Goal: Task Accomplishment & Management: Use online tool/utility

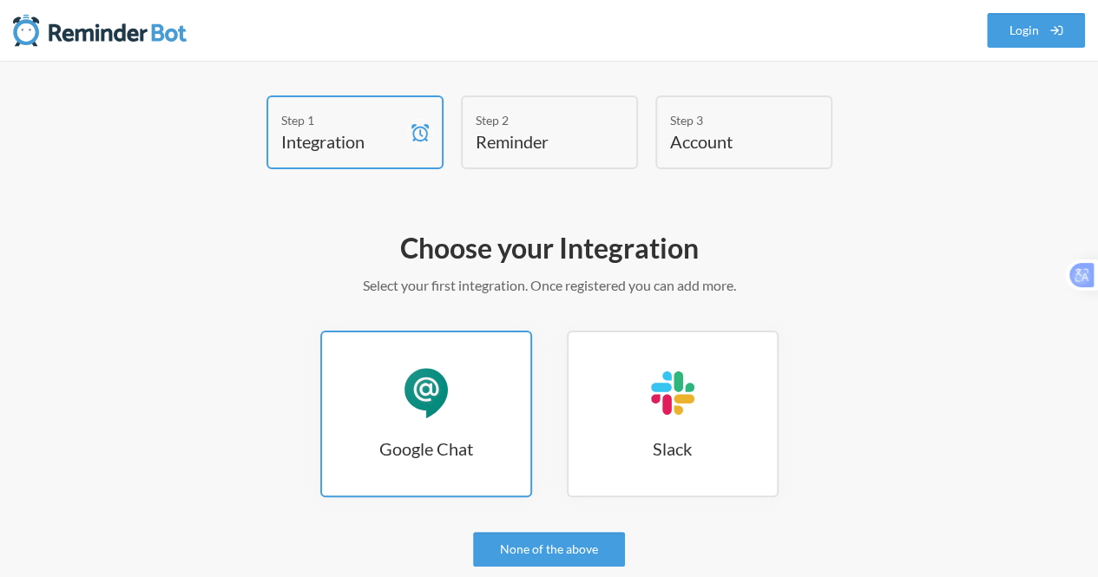
click at [446, 423] on link "Google Chat Google Chat" at bounding box center [426, 414] width 212 height 167
click at [429, 409] on div "Google Chat" at bounding box center [426, 393] width 52 height 52
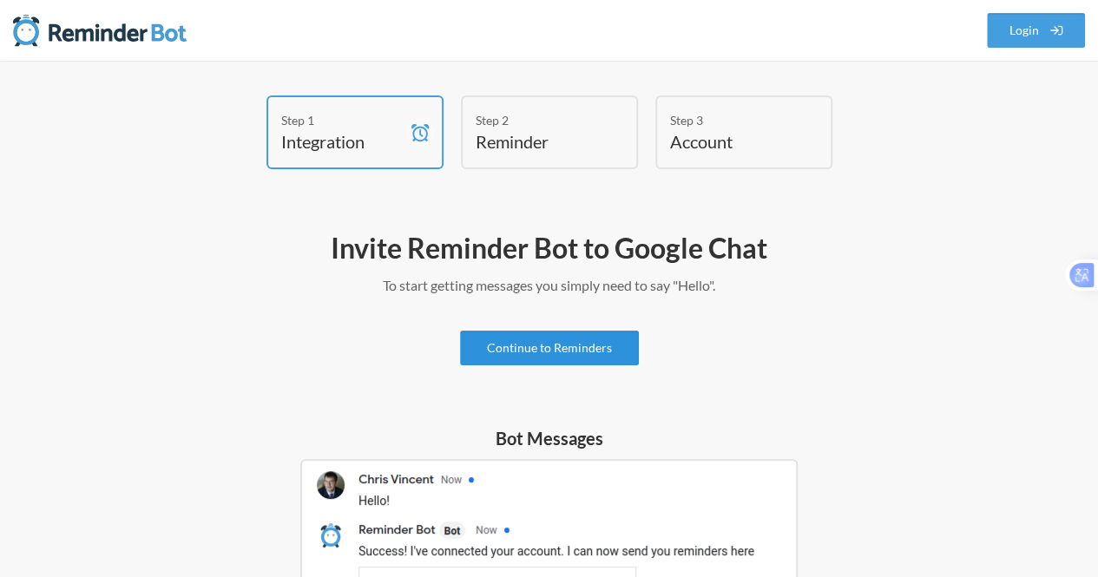
click at [544, 345] on link "Continue to Reminders" at bounding box center [549, 348] width 179 height 35
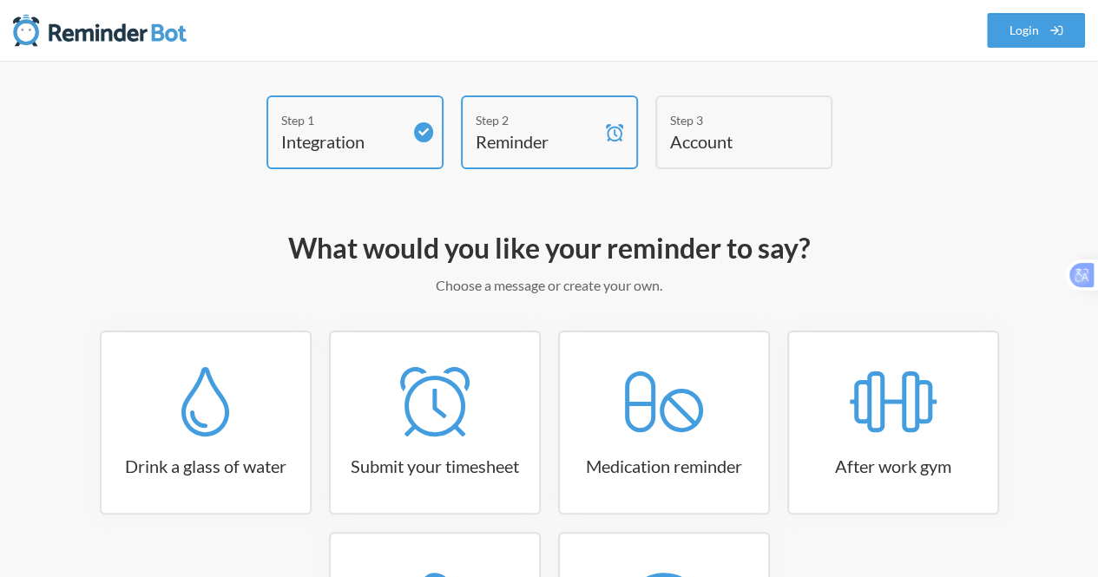
click at [684, 138] on h4 "Account" at bounding box center [731, 141] width 122 height 24
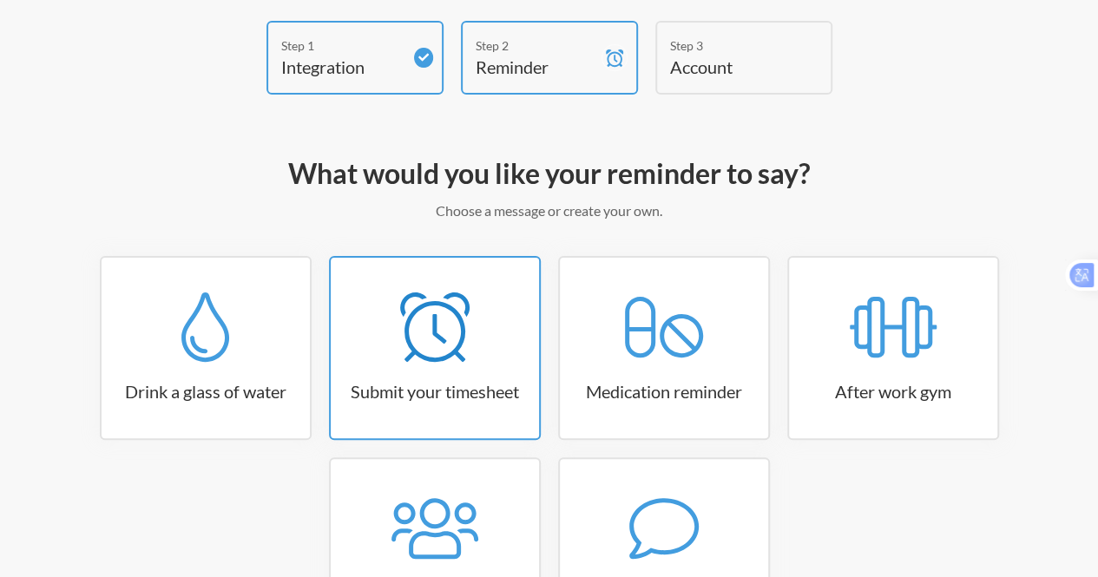
scroll to position [174, 0]
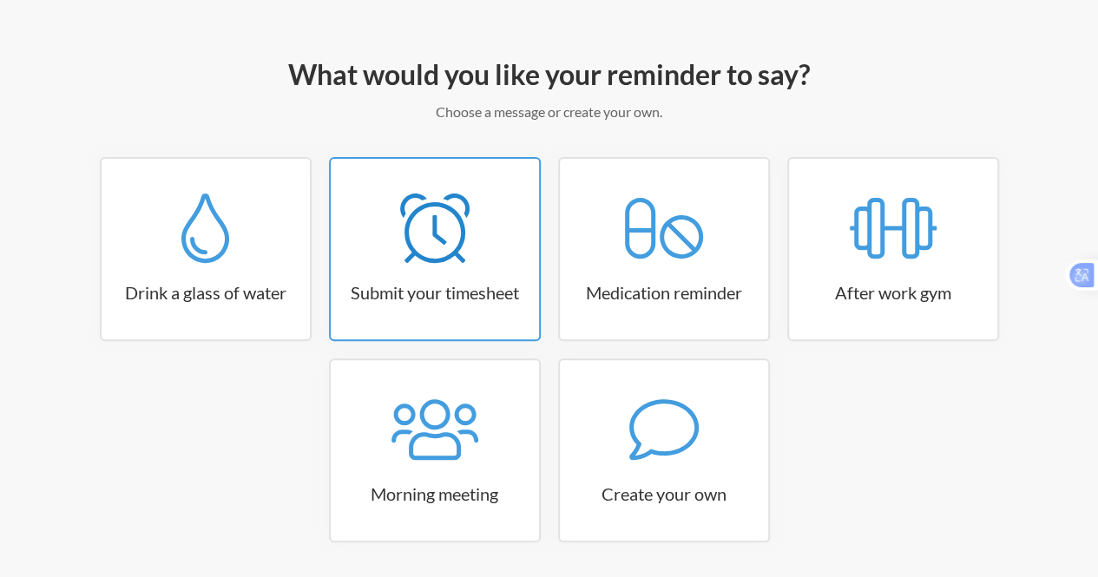
click at [445, 246] on icon at bounding box center [434, 228] width 69 height 69
select select "15:30:00"
select select "true"
select select "16:30:00"
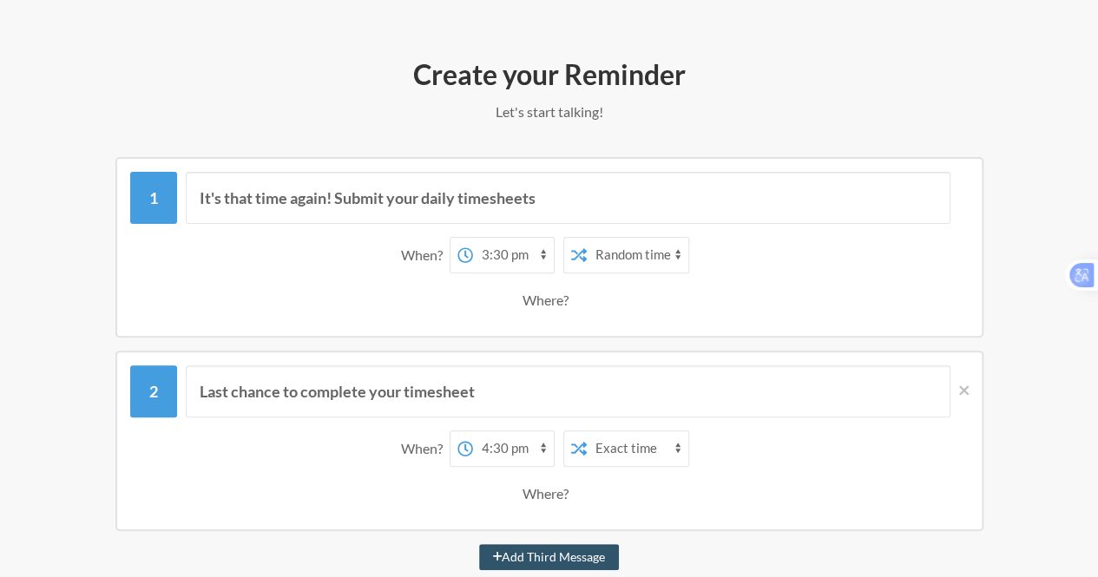
click at [500, 252] on select "12:00 am 12:15 am 12:30 am 12:45 am 1:00 am 1:15 am 1:30 am 1:45 am 2:00 am 2:1…" at bounding box center [513, 255] width 81 height 35
select select "16:00:00"
click at [473, 238] on select "12:00 am 12:15 am 12:30 am 12:45 am 1:00 am 1:15 am 1:30 am 1:45 am 2:00 am 2:1…" at bounding box center [513, 255] width 81 height 35
click at [605, 260] on select "Exact time Random time" at bounding box center [638, 255] width 102 height 35
select select "false"
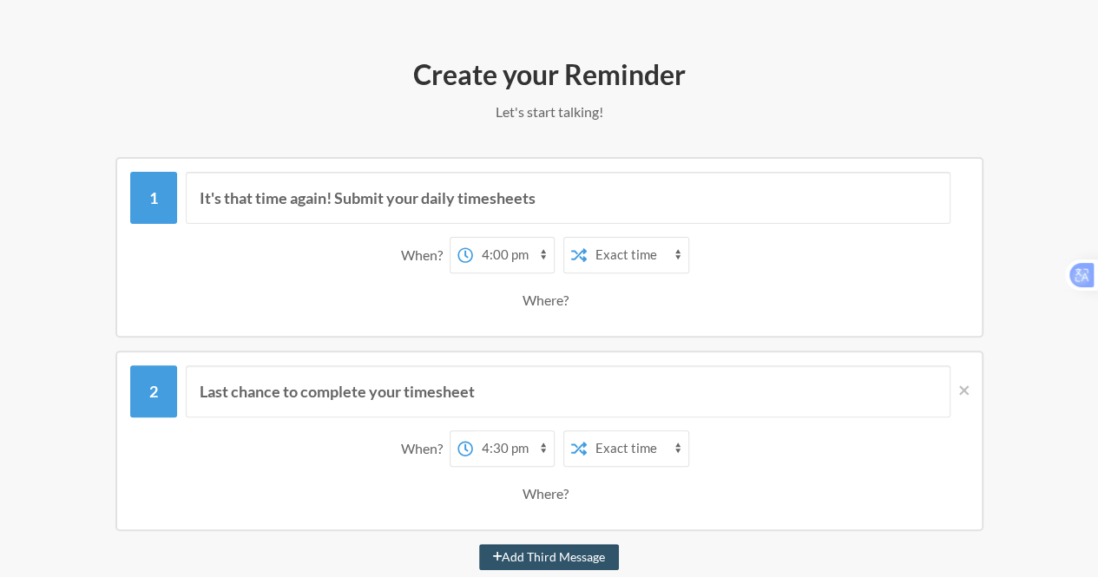
click at [587, 238] on select "Exact time Random time" at bounding box center [638, 255] width 102 height 35
click at [547, 307] on div "Where?" at bounding box center [549, 300] width 53 height 36
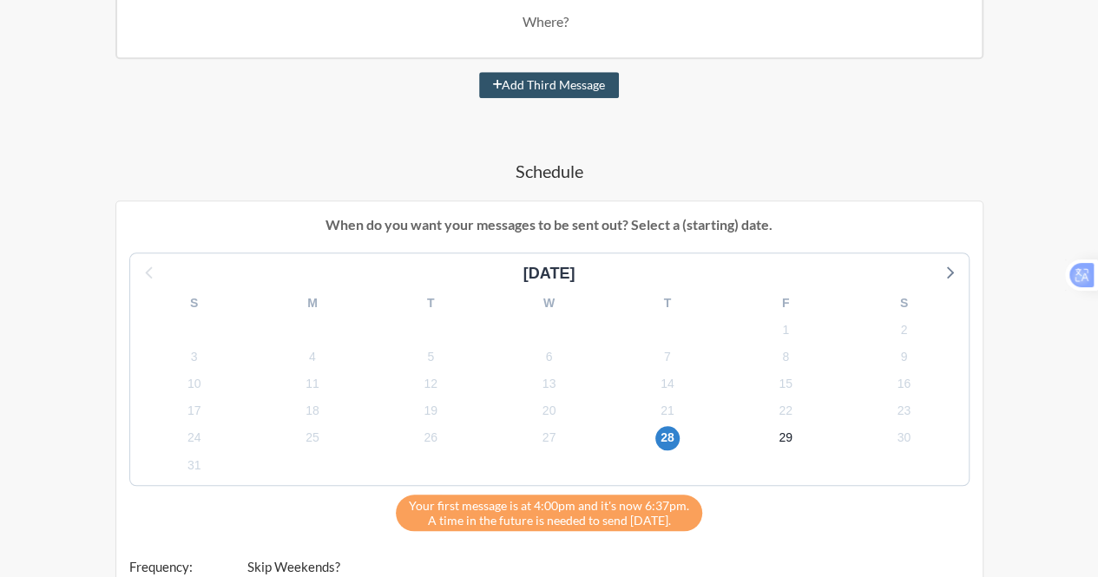
scroll to position [868, 0]
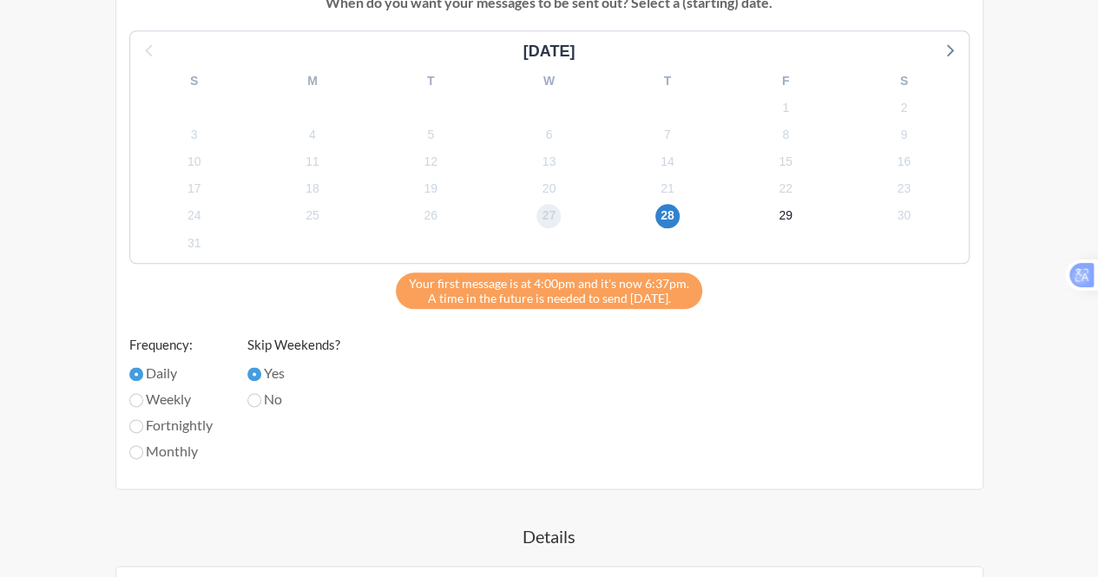
click at [537, 213] on span "27" at bounding box center [549, 216] width 24 height 24
click at [668, 219] on span "28" at bounding box center [668, 216] width 24 height 24
click at [791, 213] on span "29" at bounding box center [786, 216] width 24 height 24
click at [668, 220] on span "28" at bounding box center [668, 216] width 24 height 24
click at [787, 214] on span "29" at bounding box center [786, 216] width 24 height 24
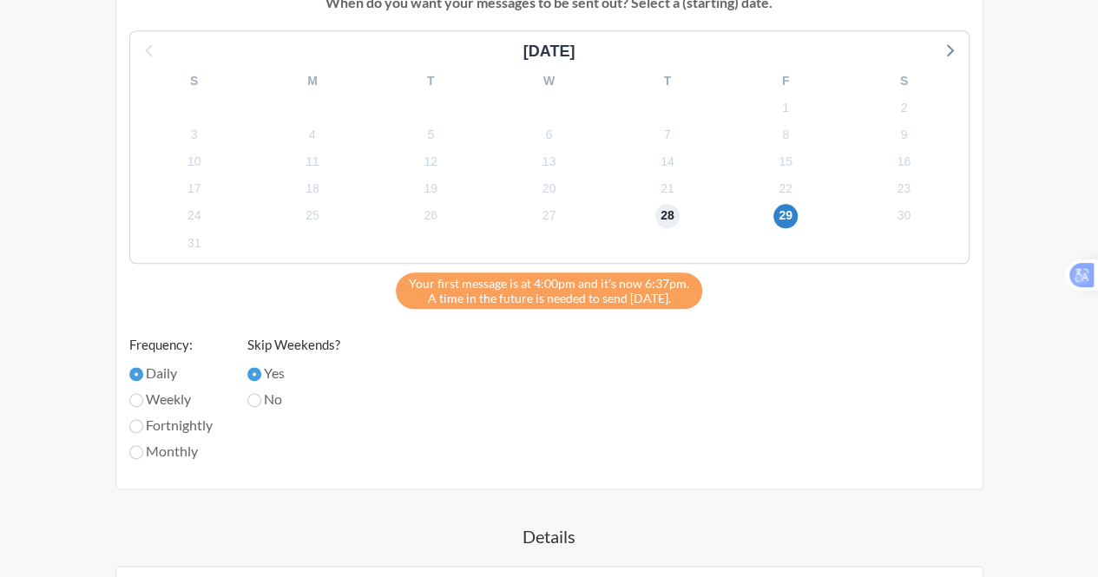
click at [664, 215] on span "28" at bounding box center [668, 216] width 24 height 24
click at [796, 213] on span "29" at bounding box center [786, 216] width 24 height 24
click at [682, 213] on div "28" at bounding box center [668, 215] width 118 height 27
click at [650, 213] on div "28" at bounding box center [668, 215] width 118 height 27
click at [665, 213] on span "28" at bounding box center [668, 216] width 24 height 24
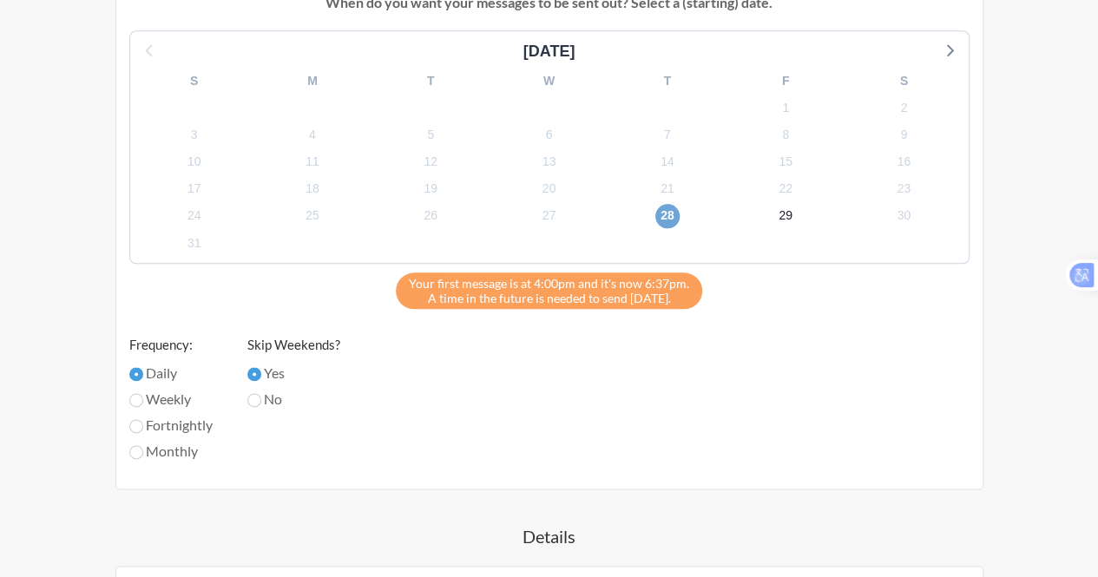
scroll to position [1209, 0]
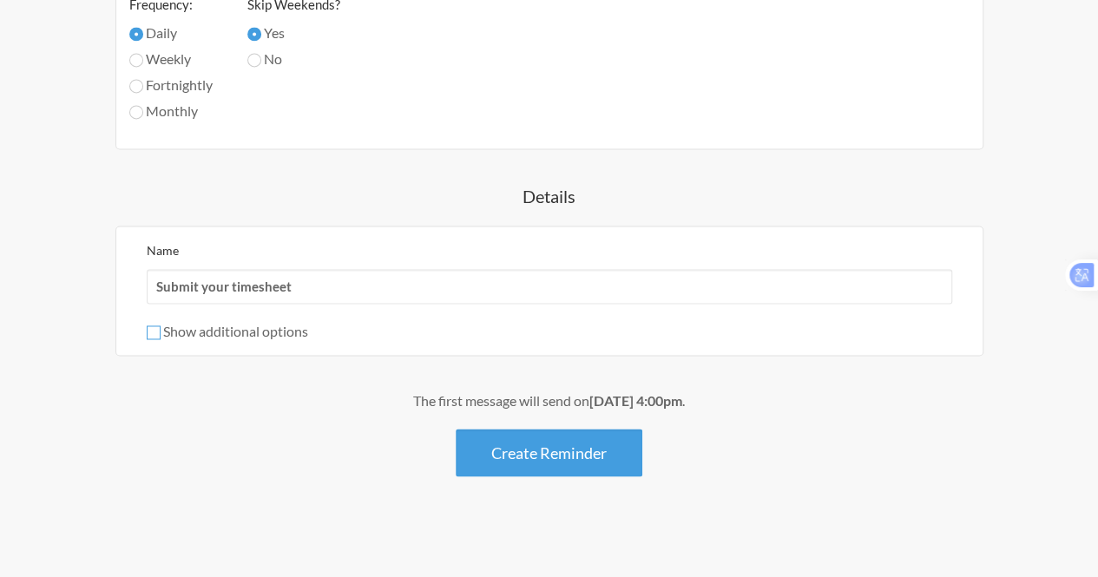
click at [156, 329] on input "Show additional options" at bounding box center [154, 333] width 14 height 14
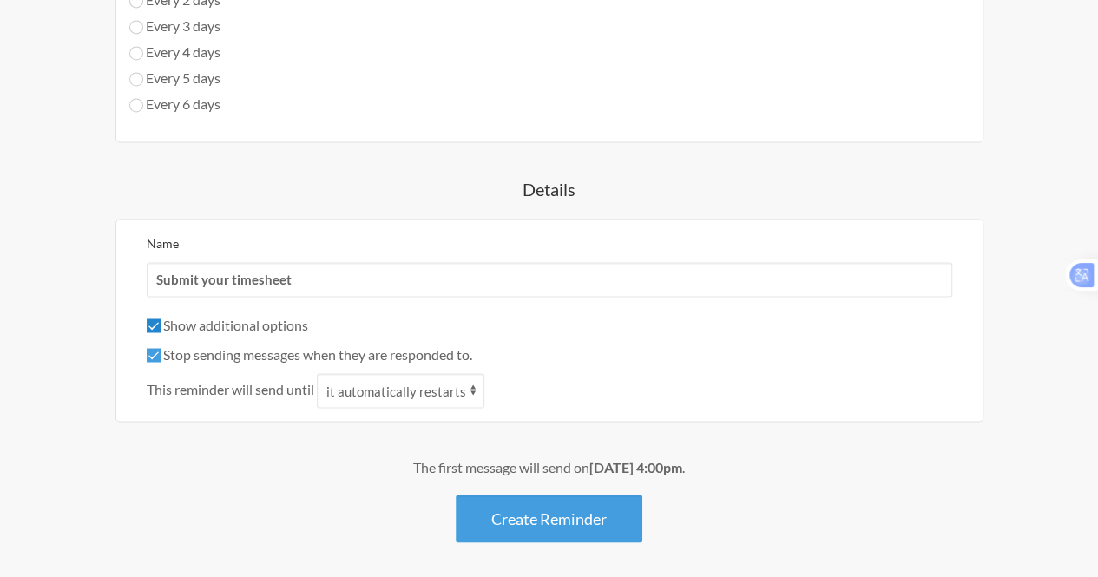
scroll to position [1412, 0]
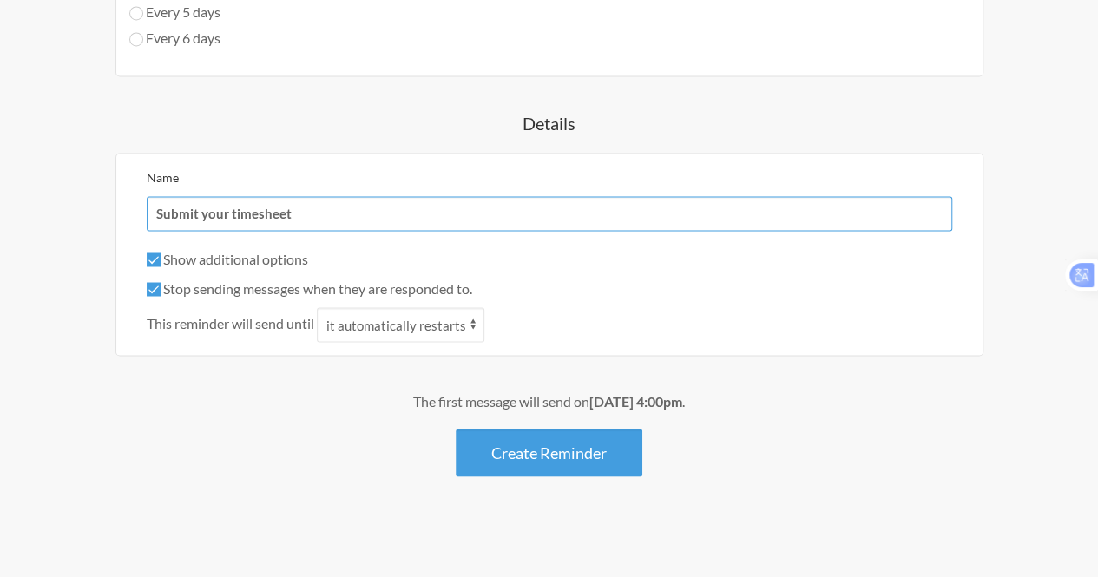
click at [249, 219] on input "Submit your timesheet" at bounding box center [550, 213] width 806 height 35
click at [155, 254] on input "Show additional options" at bounding box center [154, 260] width 14 height 14
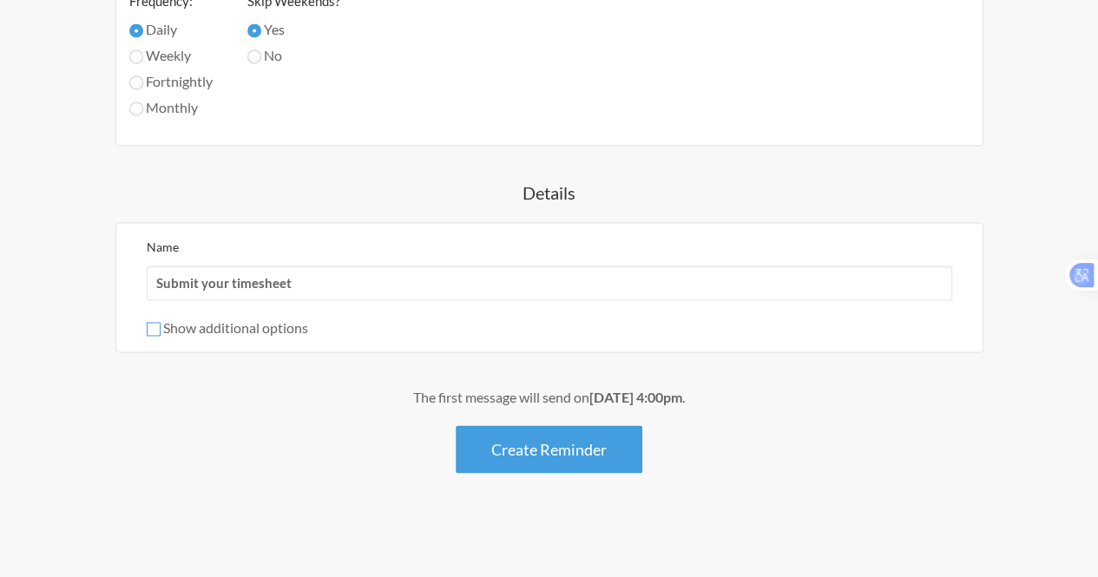
scroll to position [1209, 0]
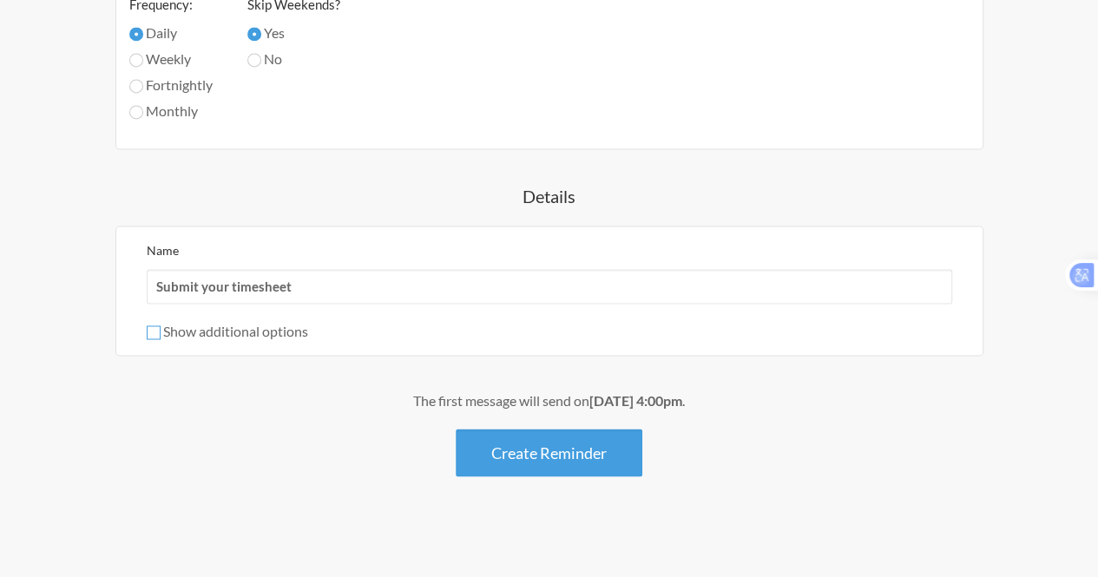
click at [154, 334] on input "Show additional options" at bounding box center [154, 333] width 14 height 14
checkbox input "true"
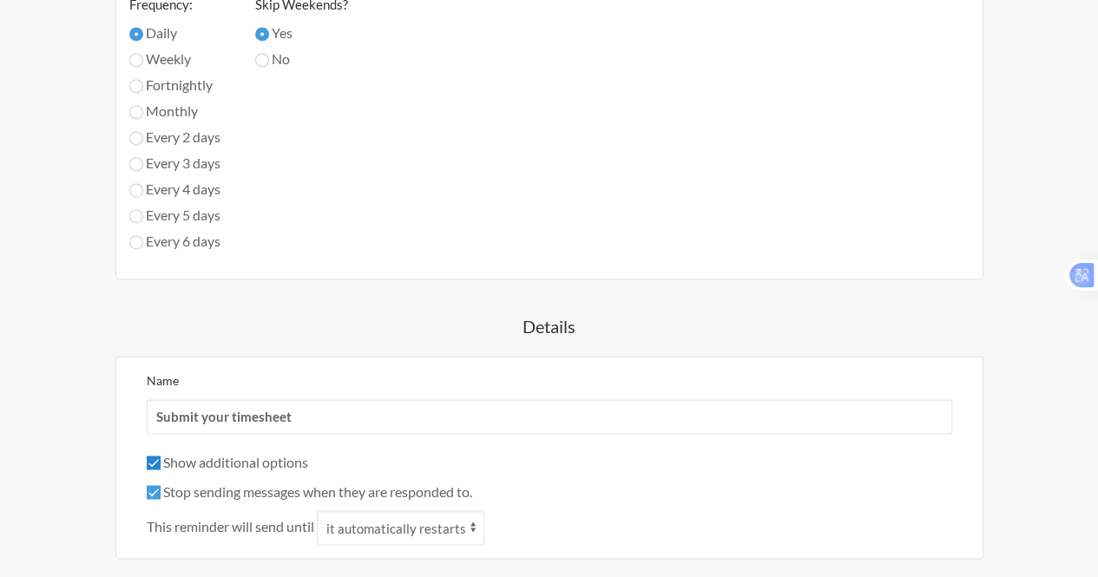
scroll to position [1412, 0]
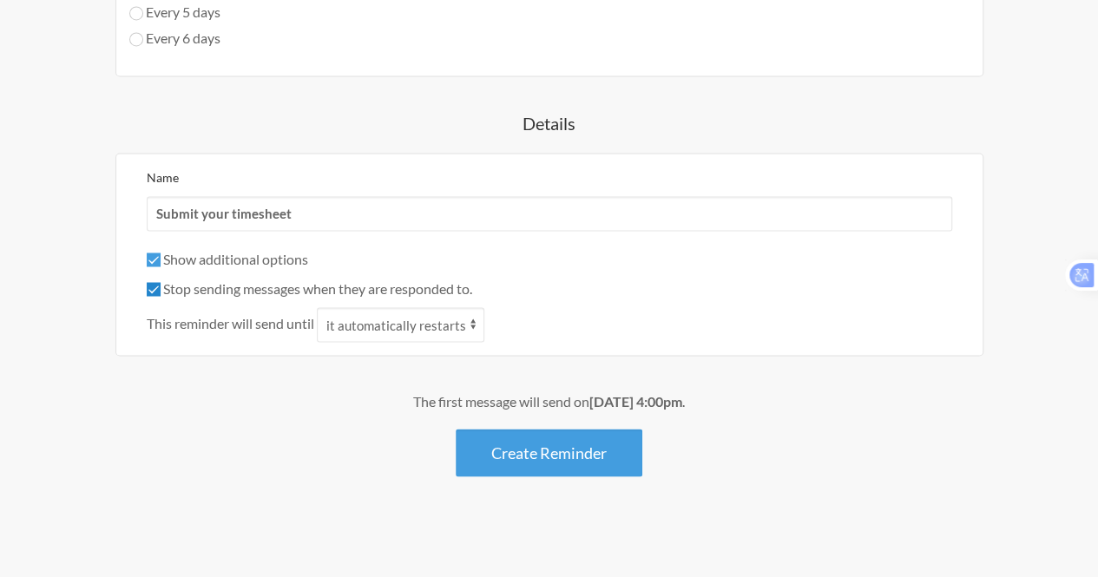
click at [152, 286] on input "Stop sending messages when they are responded to." at bounding box center [154, 289] width 14 height 14
click at [402, 327] on select "it automatically restarts it is replied to" at bounding box center [401, 324] width 168 height 35
click at [319, 307] on select "it automatically restarts it is replied to" at bounding box center [401, 324] width 168 height 35
click at [154, 282] on input "Stop sending messages when they are responded to." at bounding box center [154, 289] width 14 height 14
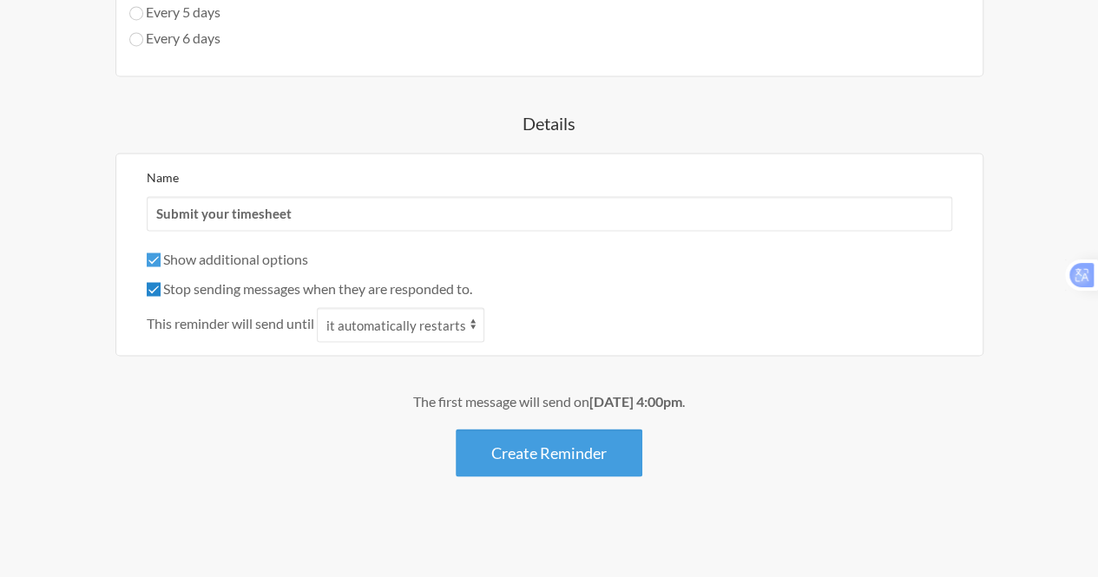
checkbox input "false"
click at [549, 452] on button "Create Reminder" at bounding box center [549, 453] width 187 height 48
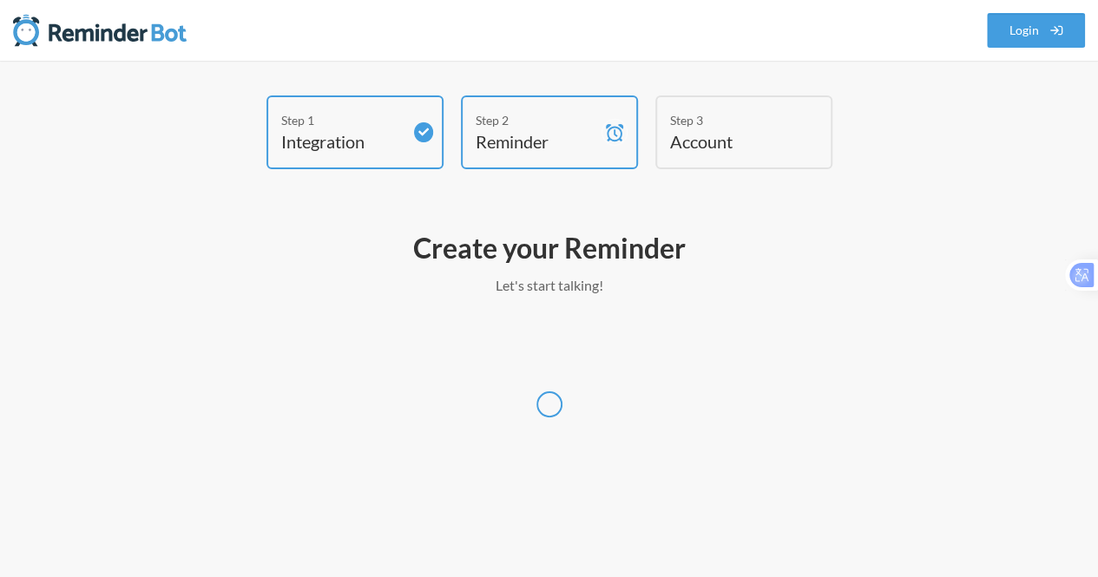
scroll to position [0, 0]
select select "UTC"
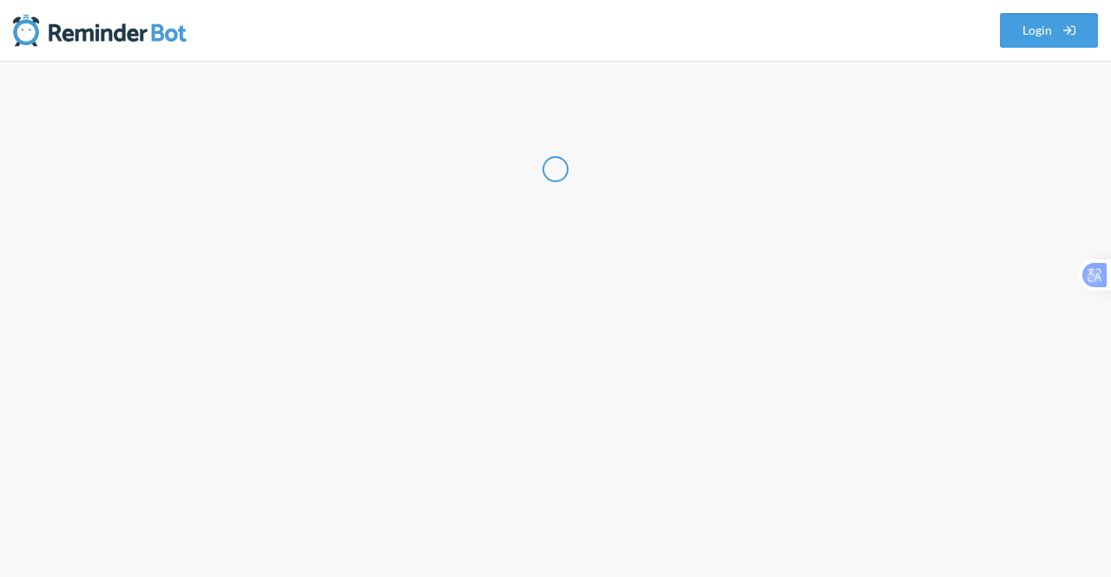
select select "VN"
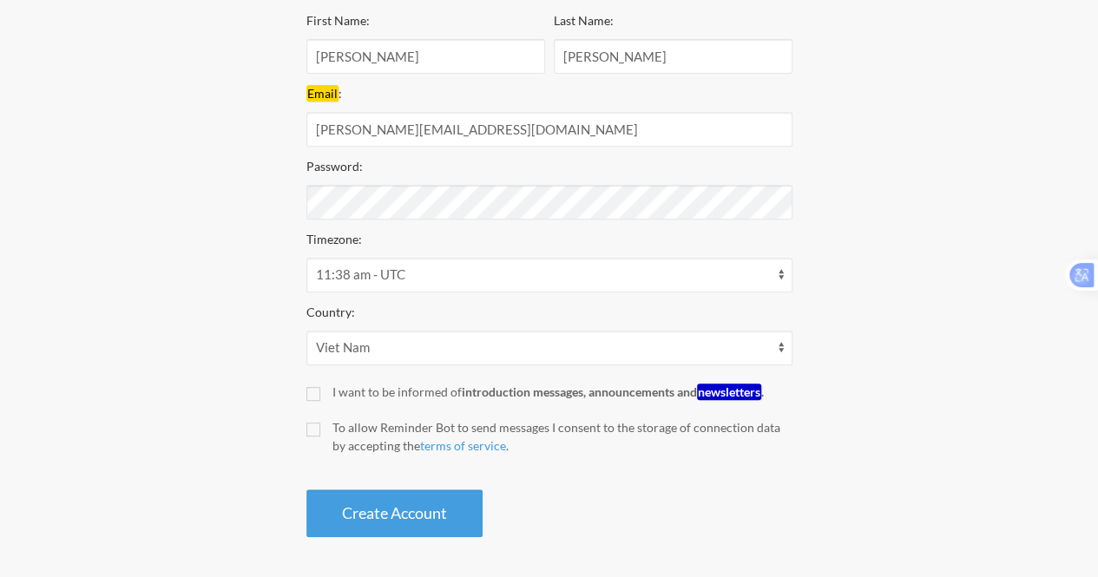
scroll to position [323, 0]
click at [312, 397] on input "I want to be informed of introduction messages, announcements and newsletters ." at bounding box center [314, 393] width 14 height 14
checkbox input "true"
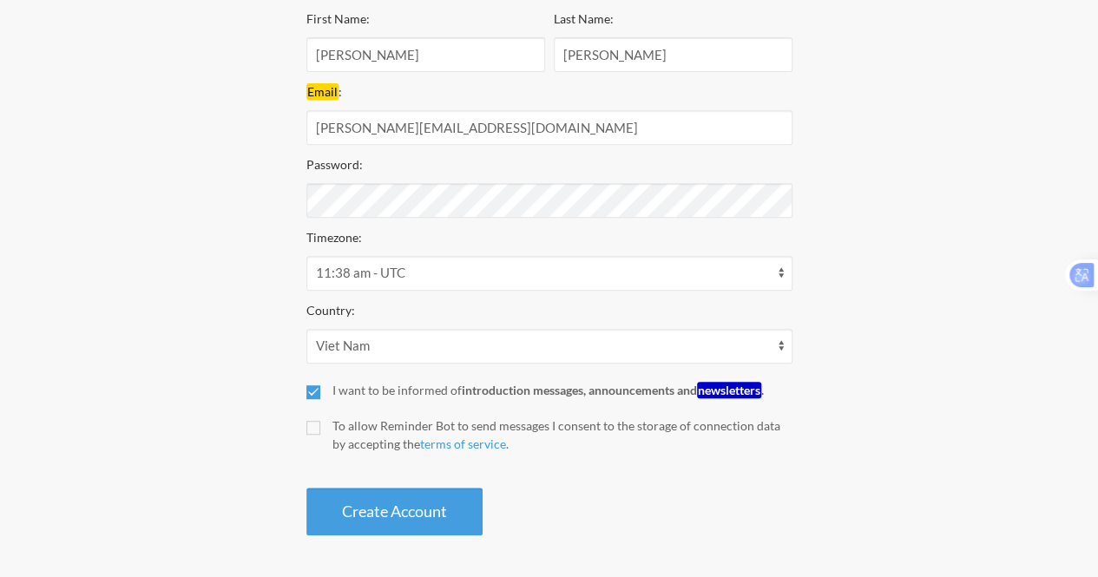
click at [309, 436] on label "To allow Reminder Bot to send messages I consent to the storage of connection d…" at bounding box center [550, 435] width 486 height 36
click at [309, 435] on input "To allow Reminder Bot to send messages I consent to the storage of connection d…" at bounding box center [314, 428] width 14 height 14
checkbox input "true"
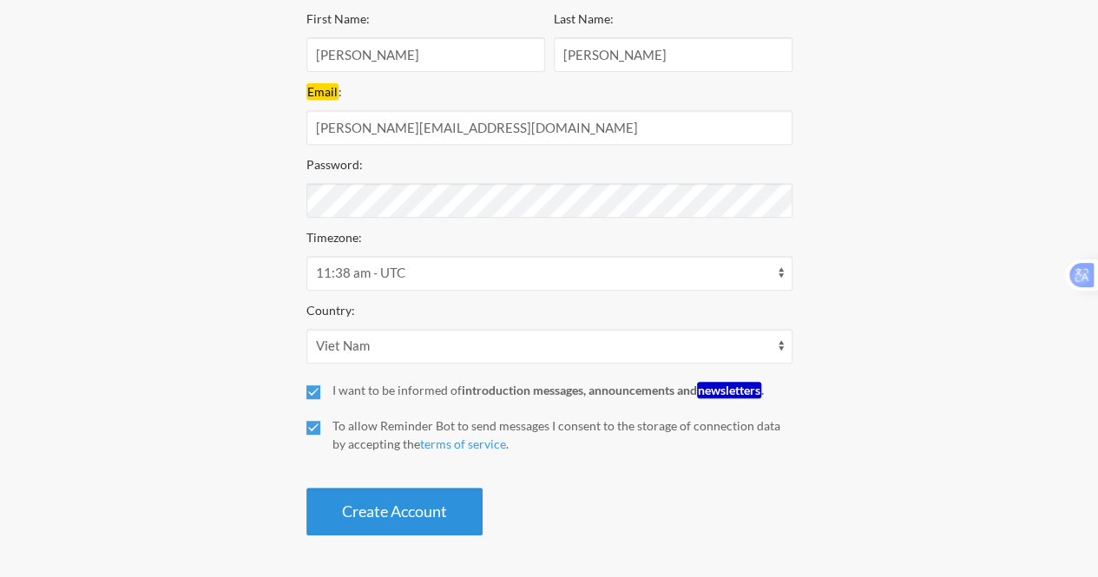
click at [378, 504] on button "Create Account" at bounding box center [395, 512] width 176 height 48
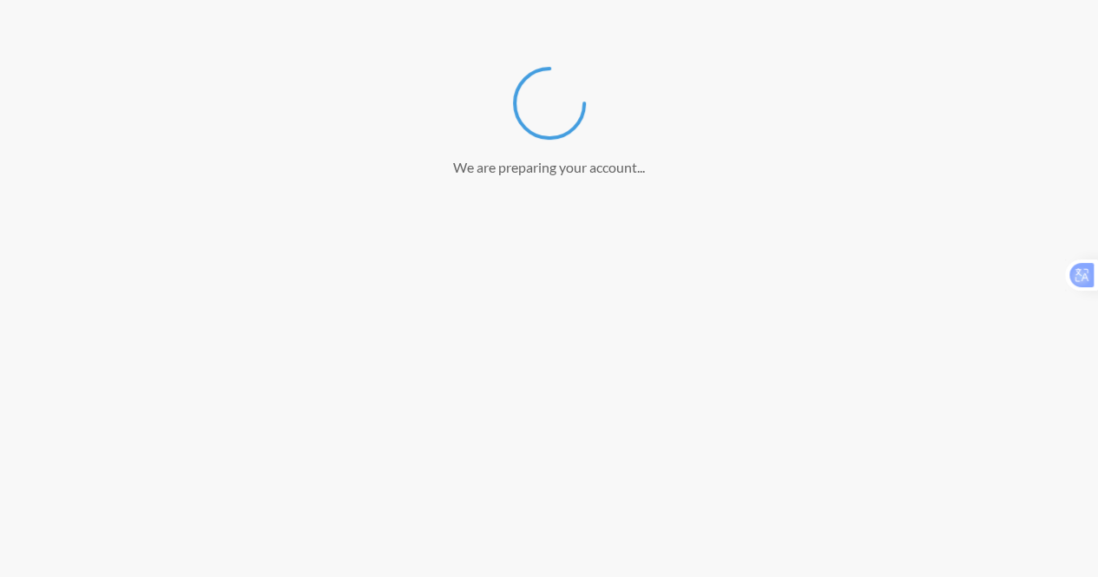
scroll to position [258, 0]
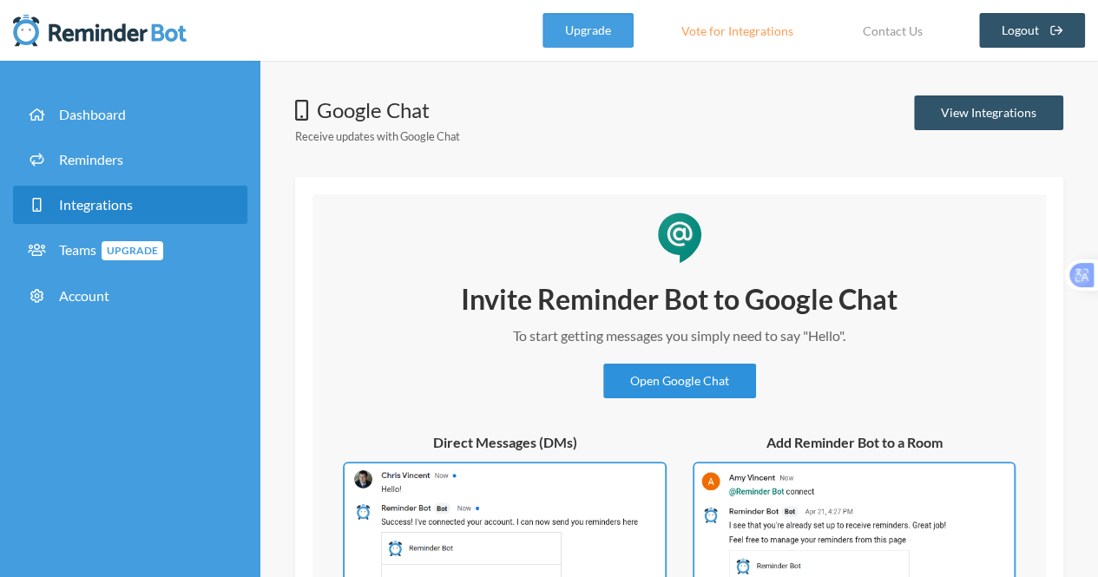
click at [640, 381] on link "Open Google Chat" at bounding box center [679, 381] width 153 height 35
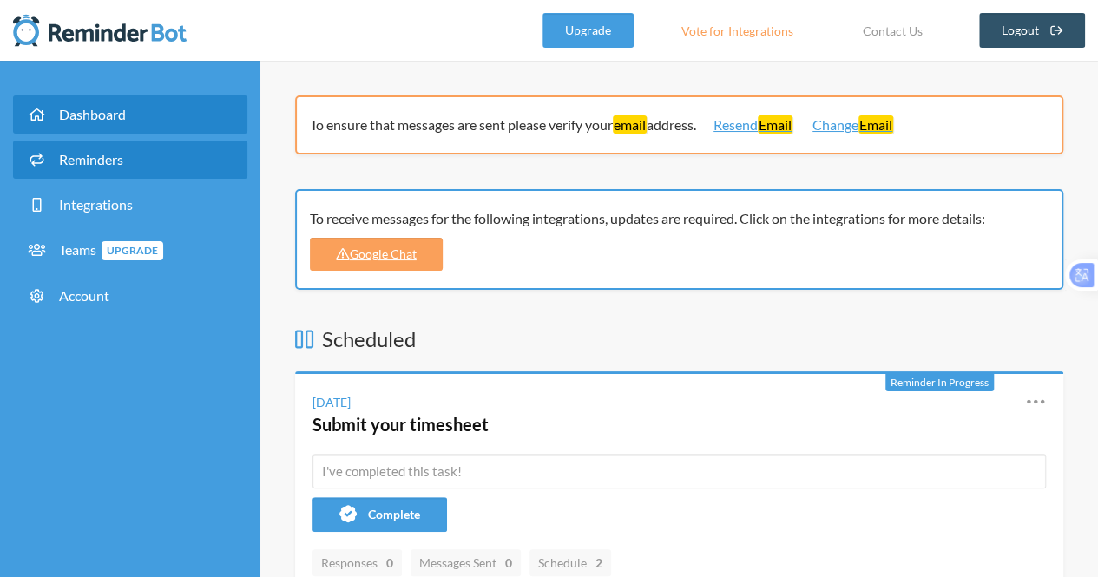
click at [117, 149] on link "Reminders" at bounding box center [130, 160] width 234 height 38
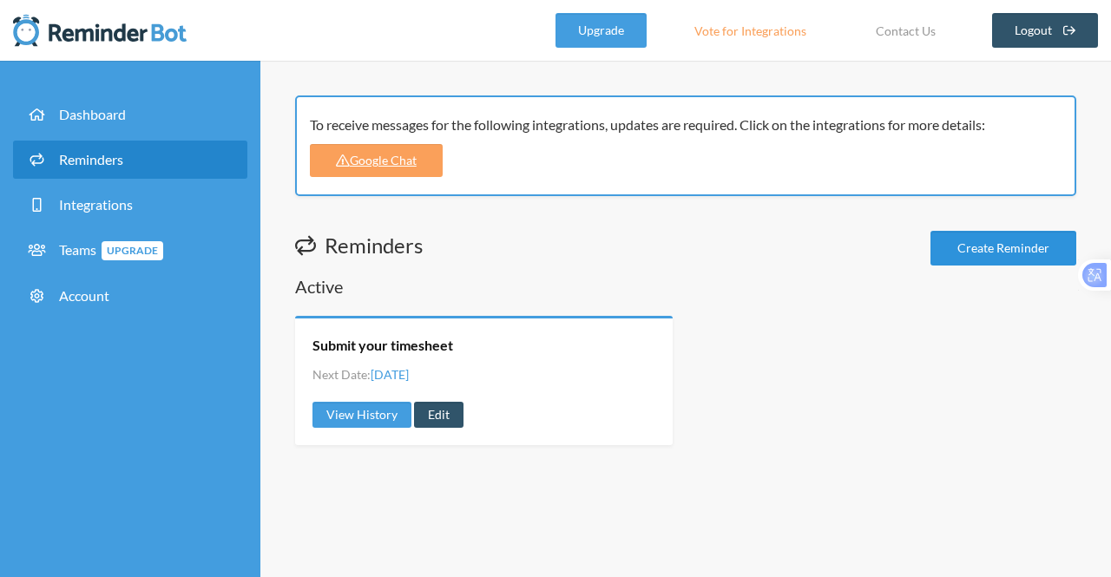
click at [964, 237] on link "Create Reminder" at bounding box center [1004, 248] width 146 height 35
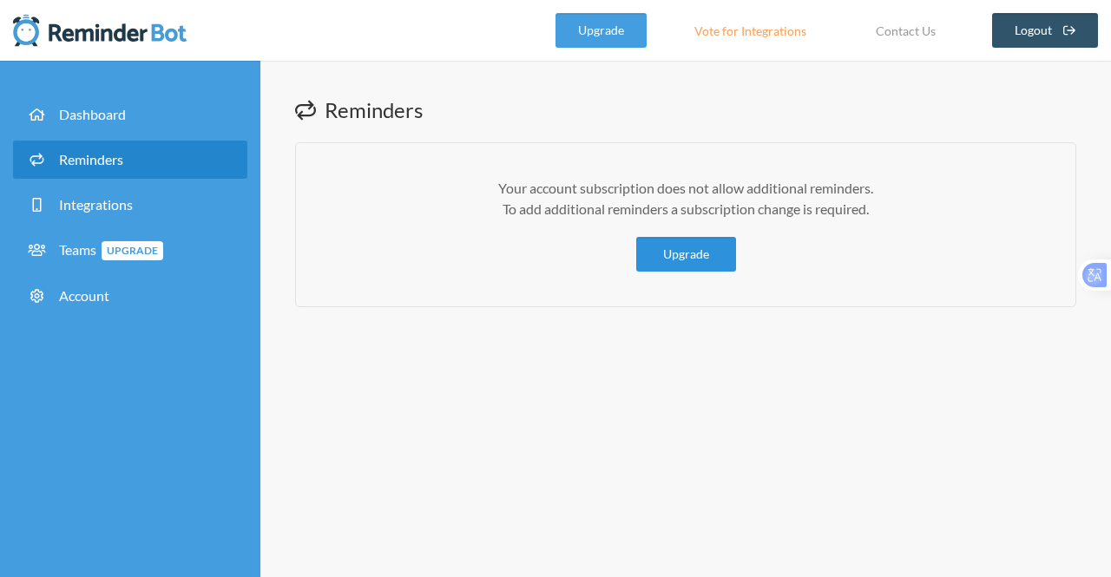
click at [663, 250] on link "Upgrade" at bounding box center [686, 254] width 100 height 35
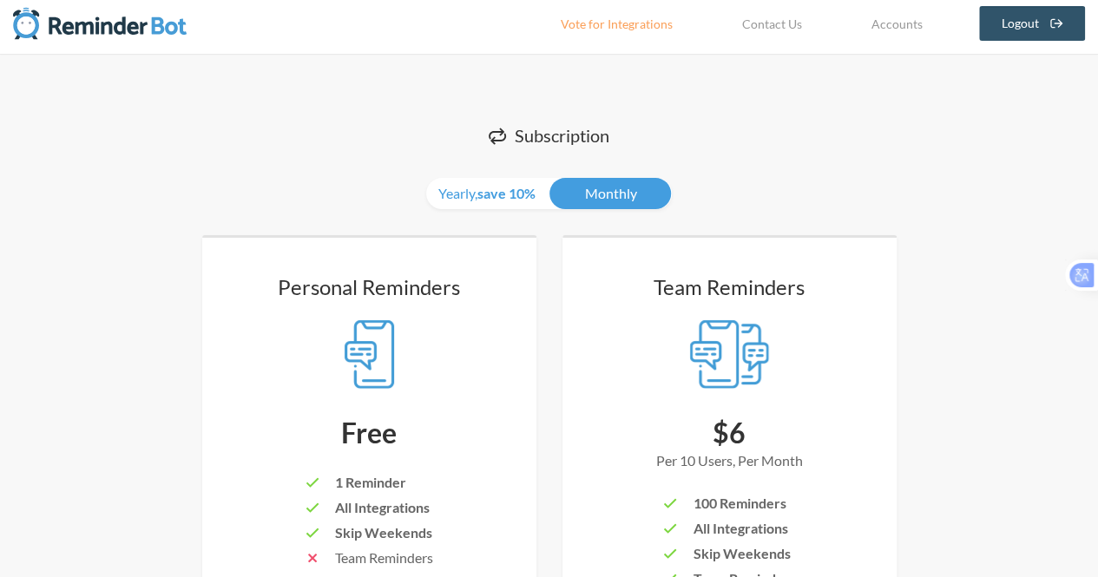
scroll to position [347, 0]
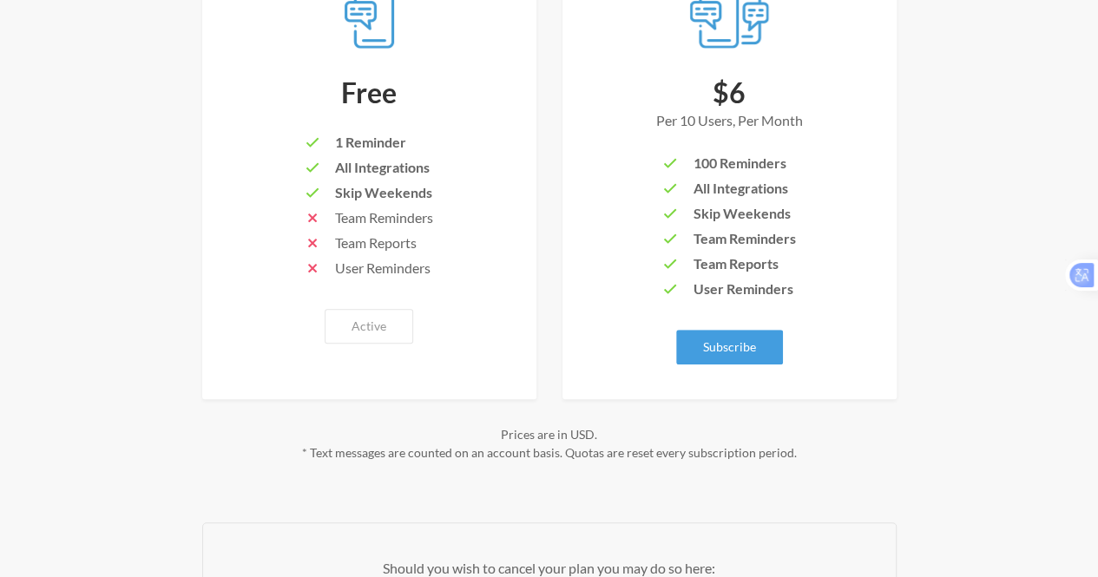
click at [397, 225] on span "Team Reminders" at bounding box center [384, 217] width 98 height 16
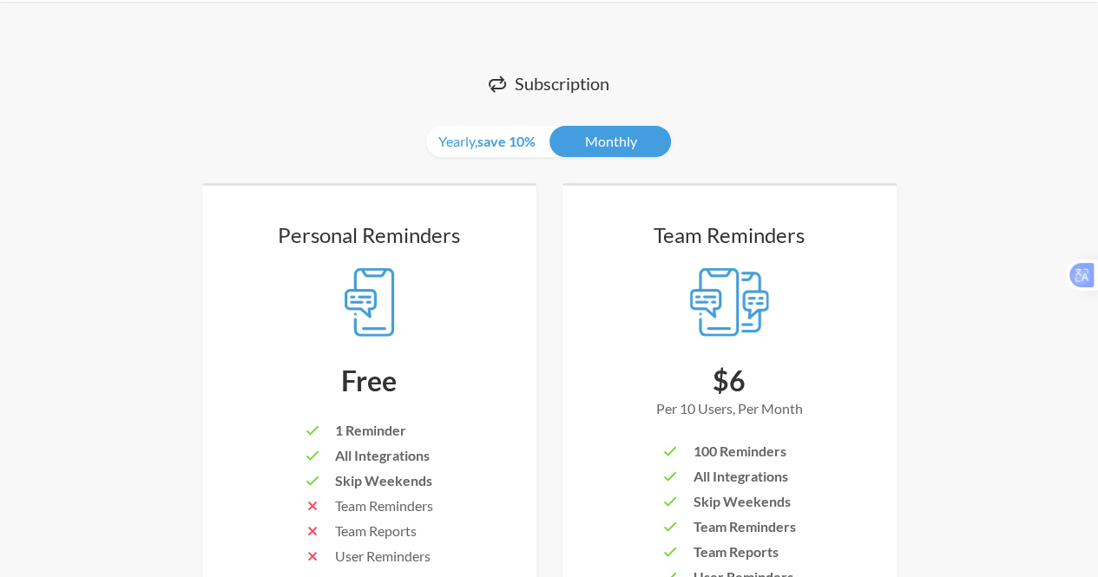
scroll to position [0, 0]
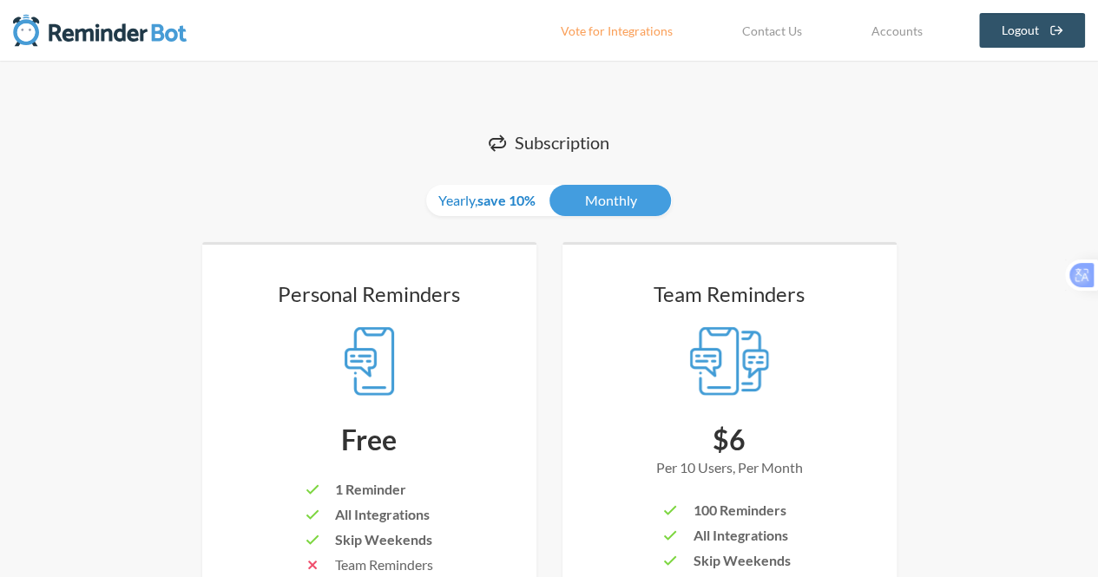
click at [490, 201] on strong "save 10%" at bounding box center [507, 200] width 58 height 16
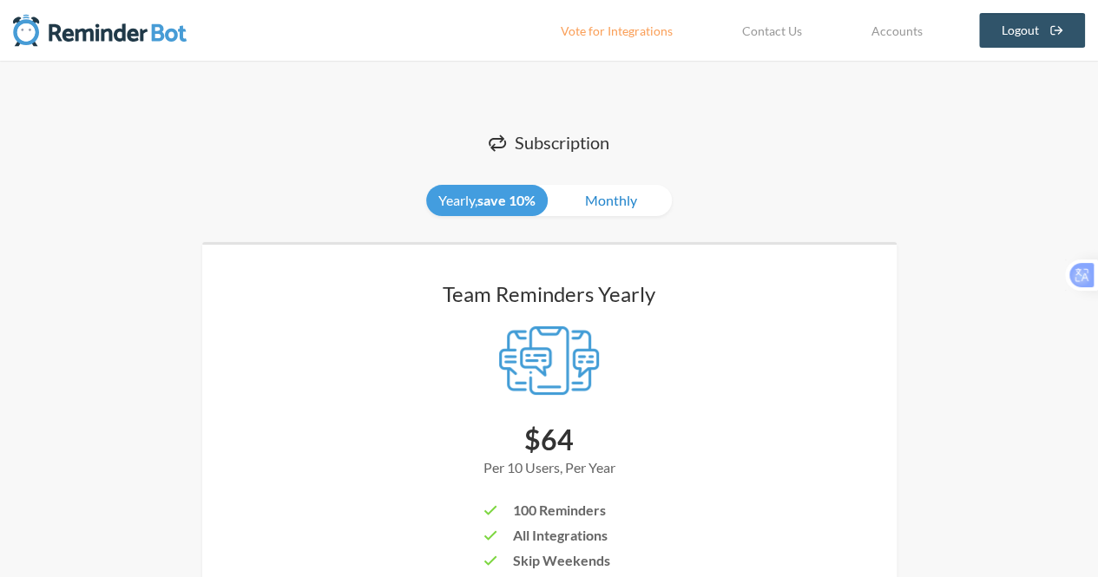
click at [593, 202] on link "Monthly" at bounding box center [612, 200] width 122 height 31
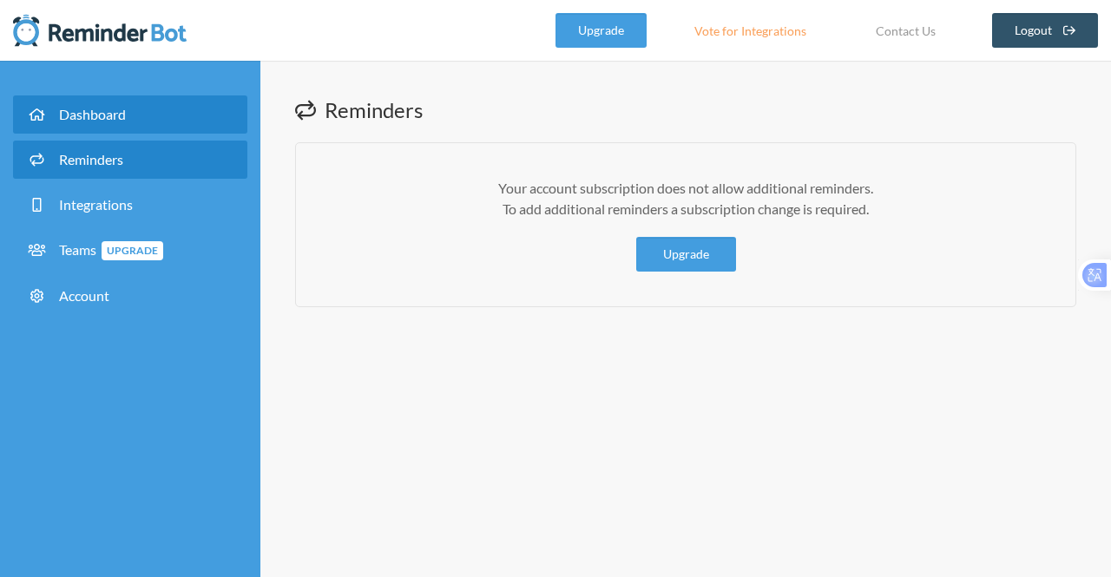
click at [104, 112] on span "Dashboard" at bounding box center [92, 114] width 67 height 16
